Goal: Information Seeking & Learning: Learn about a topic

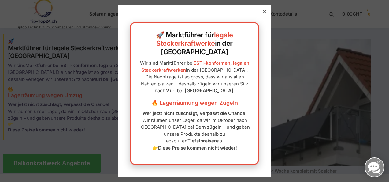
click at [263, 13] on icon at bounding box center [264, 11] width 3 height 3
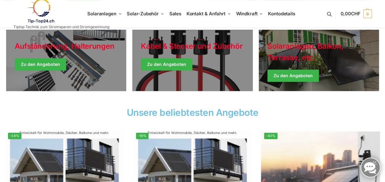
scroll to position [92, 0]
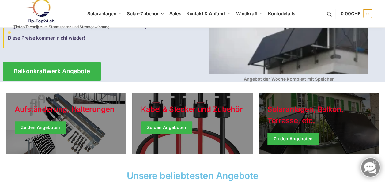
click at [308, 139] on link "Winter Jackets" at bounding box center [319, 123] width 120 height 61
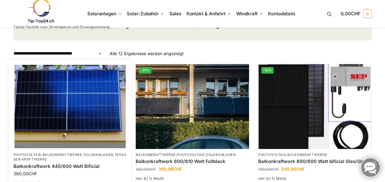
scroll to position [86, 0]
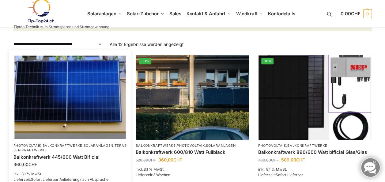
click at [79, 108] on img at bounding box center [69, 96] width 111 height 83
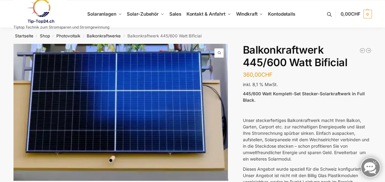
drag, startPoint x: 111, startPoint y: 1, endPoint x: 332, endPoint y: 38, distance: 224.7
click at [332, 38] on nav "Startseite / Shop / Photovoltaik / Balkonkraftwerke / Balkonkraftwerk 445/600 W…" at bounding box center [192, 36] width 380 height 16
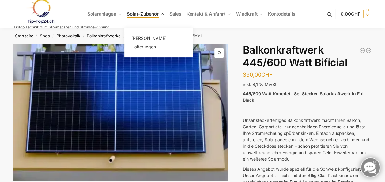
click at [143, 4] on link "Solar-Zubehör" at bounding box center [145, 14] width 42 height 28
